Goal: Information Seeking & Learning: Learn about a topic

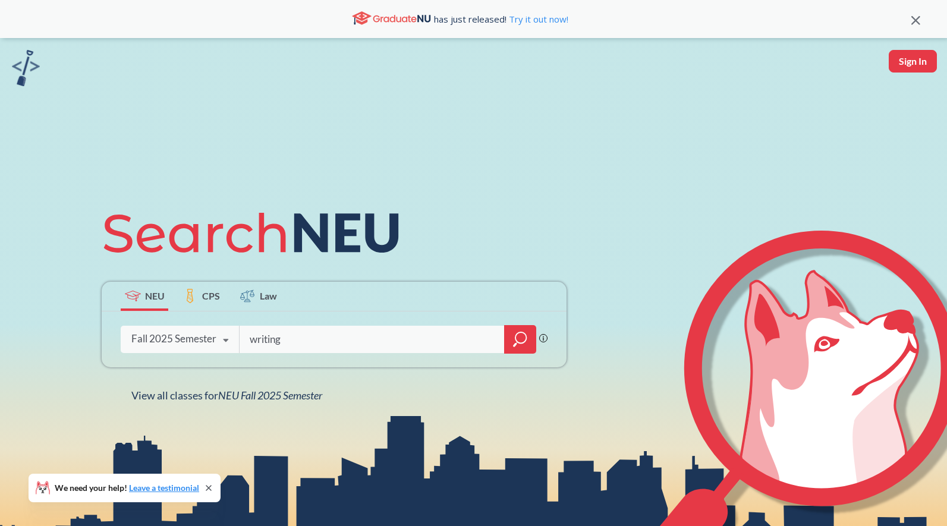
type input "writing"
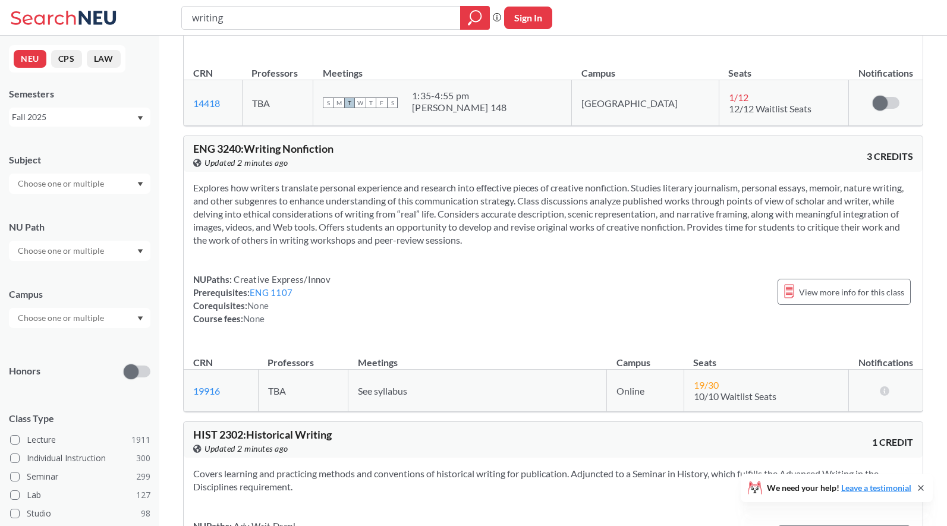
scroll to position [1081, 0]
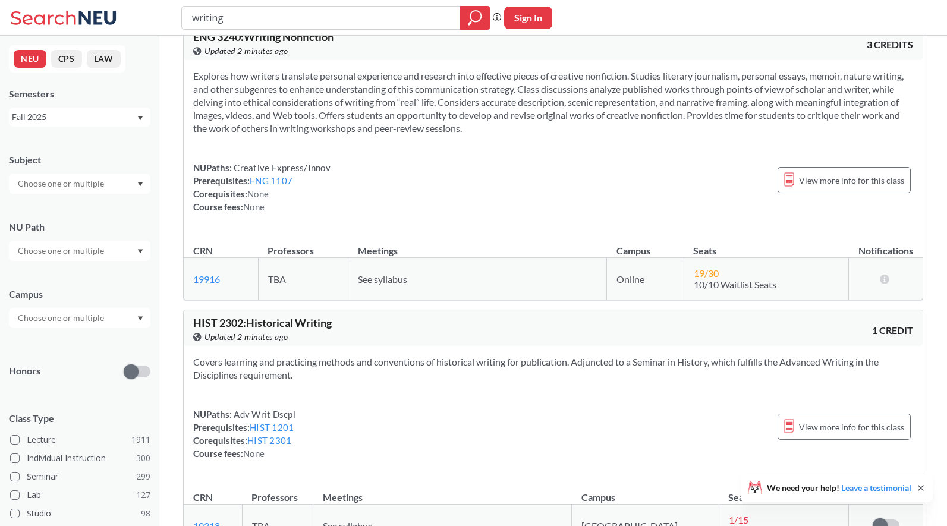
click at [70, 255] on input "text" at bounding box center [62, 251] width 100 height 14
click at [98, 217] on div "NU Path Writing Intensive ( 181 ) Societies/Institutions ( 140 ) Interpreting C…" at bounding box center [80, 235] width 142 height 52
click at [99, 174] on div at bounding box center [80, 184] width 142 height 20
click at [92, 338] on div "Subject NU Path Campus Honors Class Type Lecture 1911 Individual Instruction 30…" at bounding box center [80, 411] width 142 height 539
click at [98, 320] on input "text" at bounding box center [62, 318] width 100 height 14
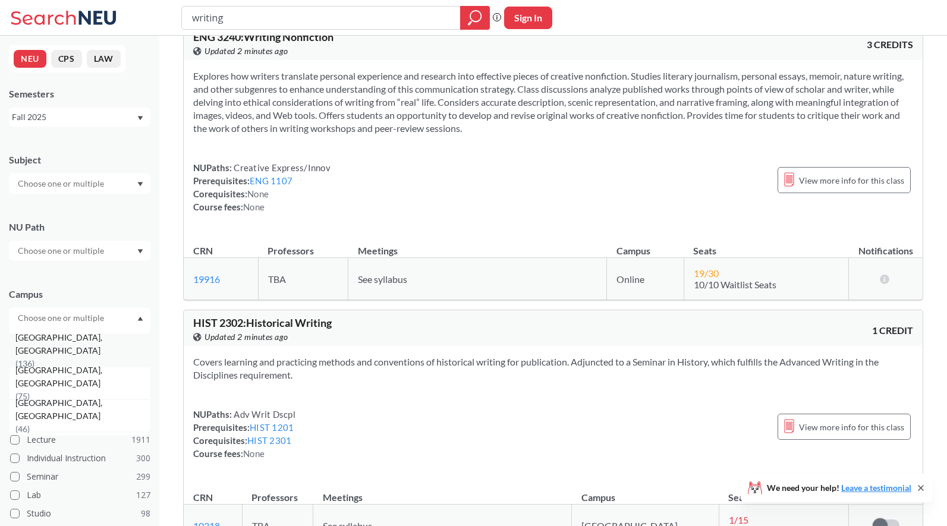
scroll to position [80, 0]
click at [99, 359] on div "[GEOGRAPHIC_DATA], [GEOGRAPHIC_DATA] ( 136 )" at bounding box center [82, 363] width 134 height 39
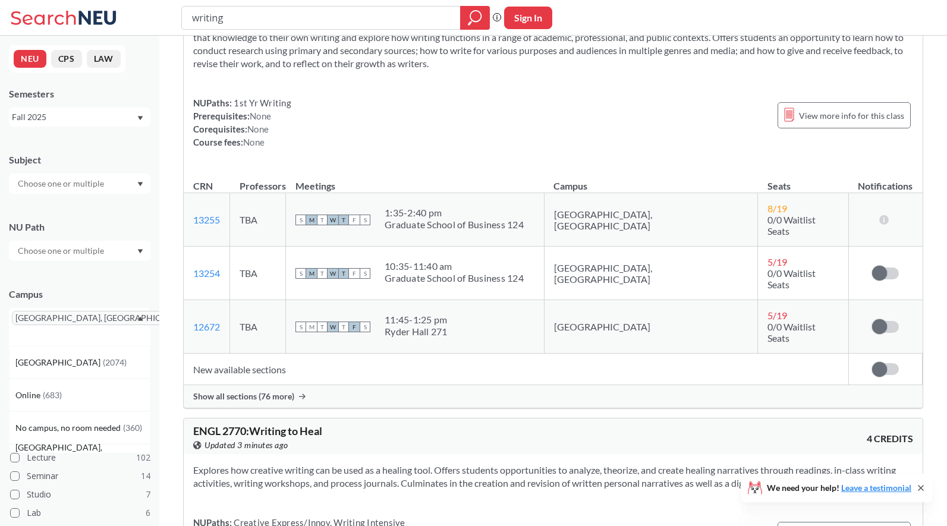
scroll to position [134, 0]
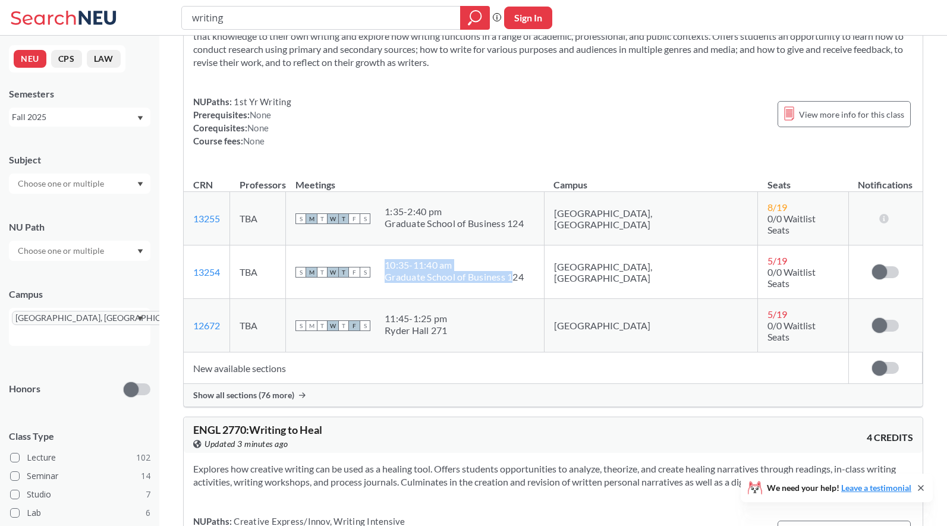
drag, startPoint x: 440, startPoint y: 252, endPoint x: 573, endPoint y: 263, distance: 133.8
click at [524, 263] on span "10:35 - 11:40 am Graduate School of Business 124" at bounding box center [454, 271] width 139 height 24
click at [535, 266] on div "S M T W T F S 10:35 - 11:40 am Graduate School of Business 124" at bounding box center [415, 272] width 239 height 26
